Goal: Task Accomplishment & Management: Manage account settings

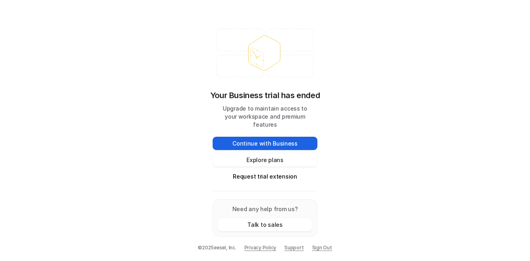
click at [271, 141] on button "Continue with Business" at bounding box center [265, 143] width 105 height 13
click at [271, 156] on button "Explore plans" at bounding box center [265, 159] width 105 height 13
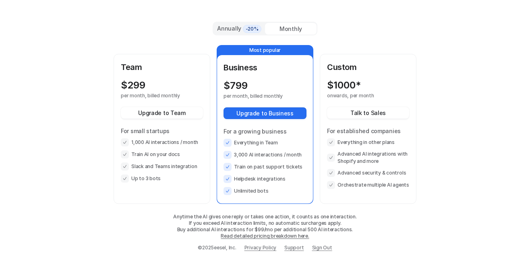
click at [238, 23] on div "Annually -20%" at bounding box center [239, 29] width 52 height 12
click at [276, 30] on div "Monthly" at bounding box center [291, 29] width 52 height 12
click at [243, 28] on span "-20%" at bounding box center [252, 29] width 19 height 8
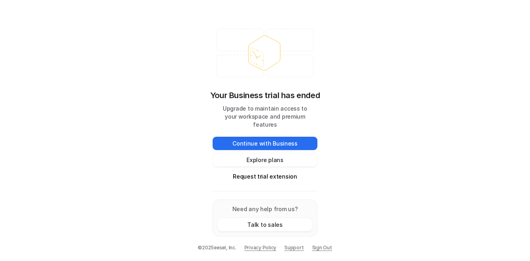
click at [323, 250] on link "Sign Out" at bounding box center [322, 248] width 20 height 7
click at [319, 248] on link "Sign Out" at bounding box center [322, 248] width 20 height 7
click at [319, 246] on link "Sign Out" at bounding box center [322, 248] width 20 height 7
click at [320, 250] on link "Sign Out" at bounding box center [322, 248] width 20 height 7
